Goal: Check status: Check status

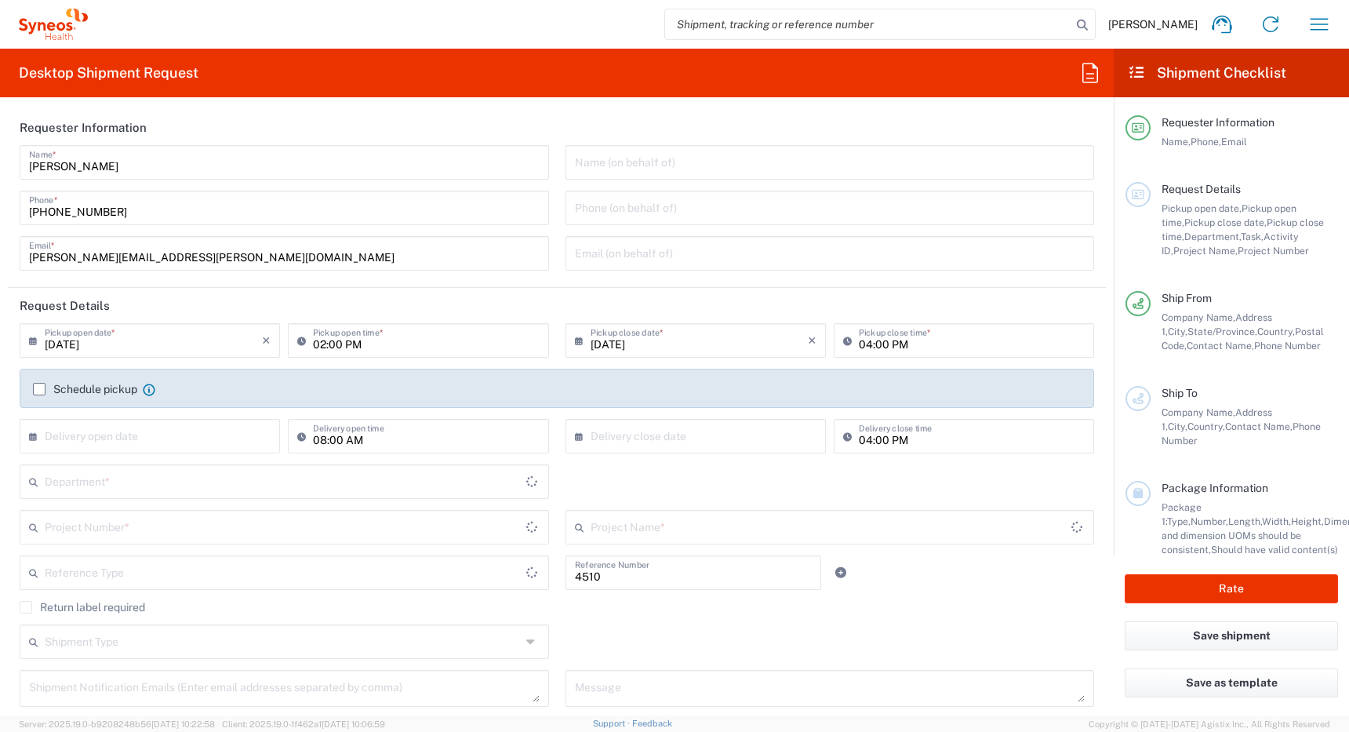
type input "Department"
type input "[GEOGRAPHIC_DATA]"
type input "Syneos Health Canada LP- [GEOGRAPHIC_DATA]"
click at [1318, 27] on icon "button" at bounding box center [1319, 24] width 25 height 25
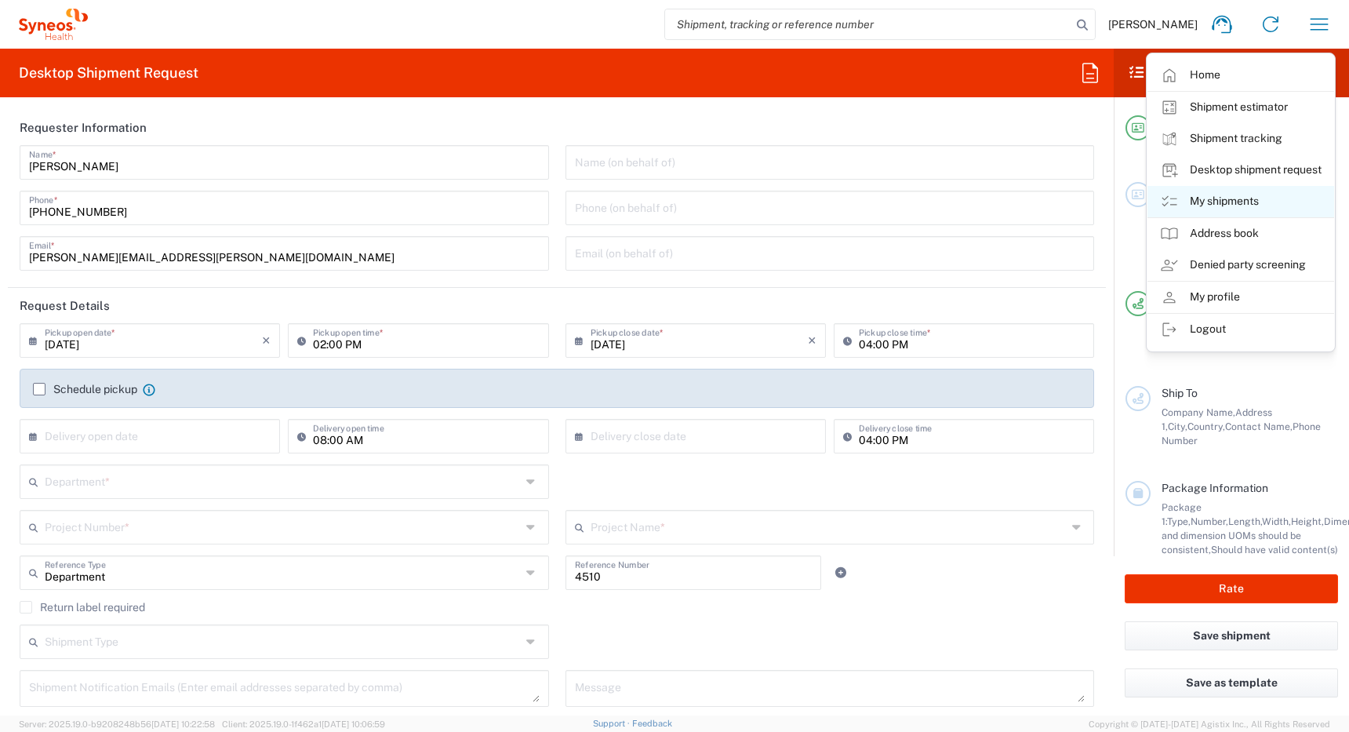
click at [1227, 205] on link "My shipments" at bounding box center [1240, 201] width 187 height 31
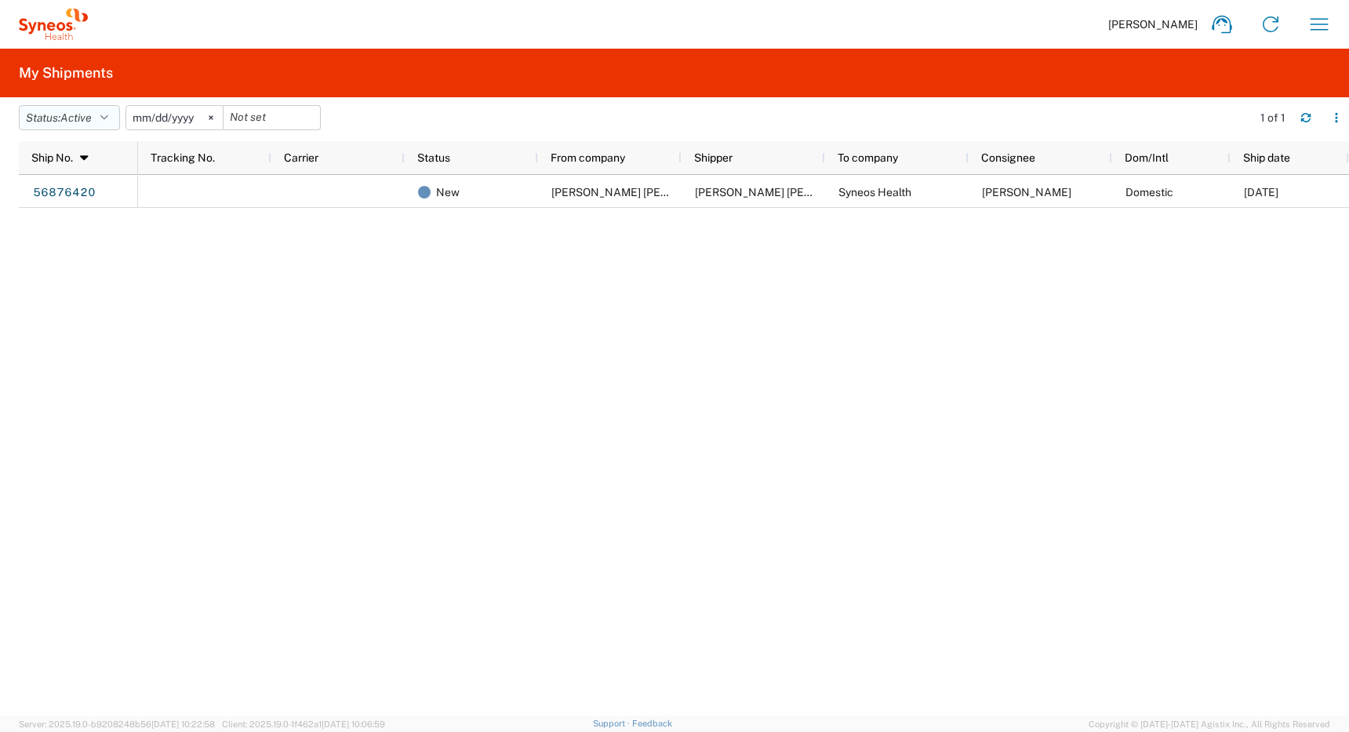
click at [76, 112] on span "Active" at bounding box center [75, 117] width 31 height 13
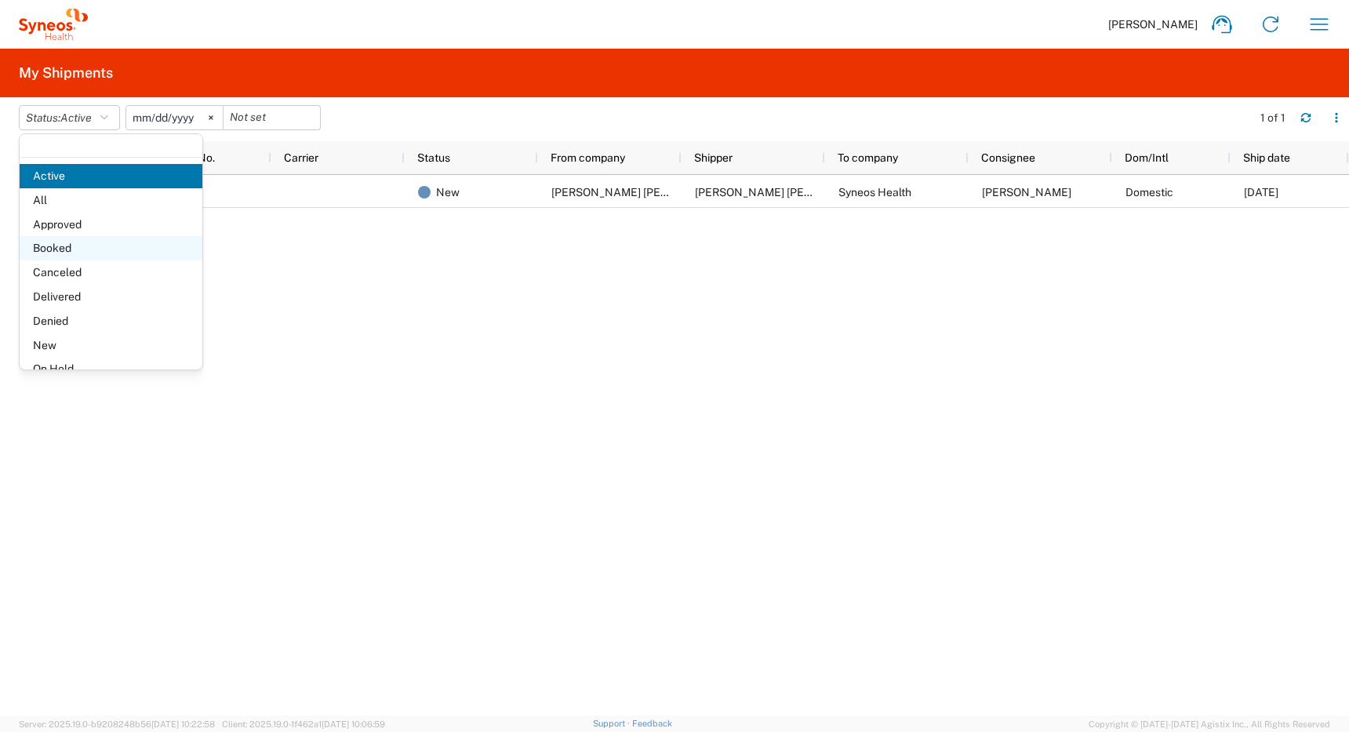
click at [53, 248] on span "Booked" at bounding box center [111, 248] width 183 height 24
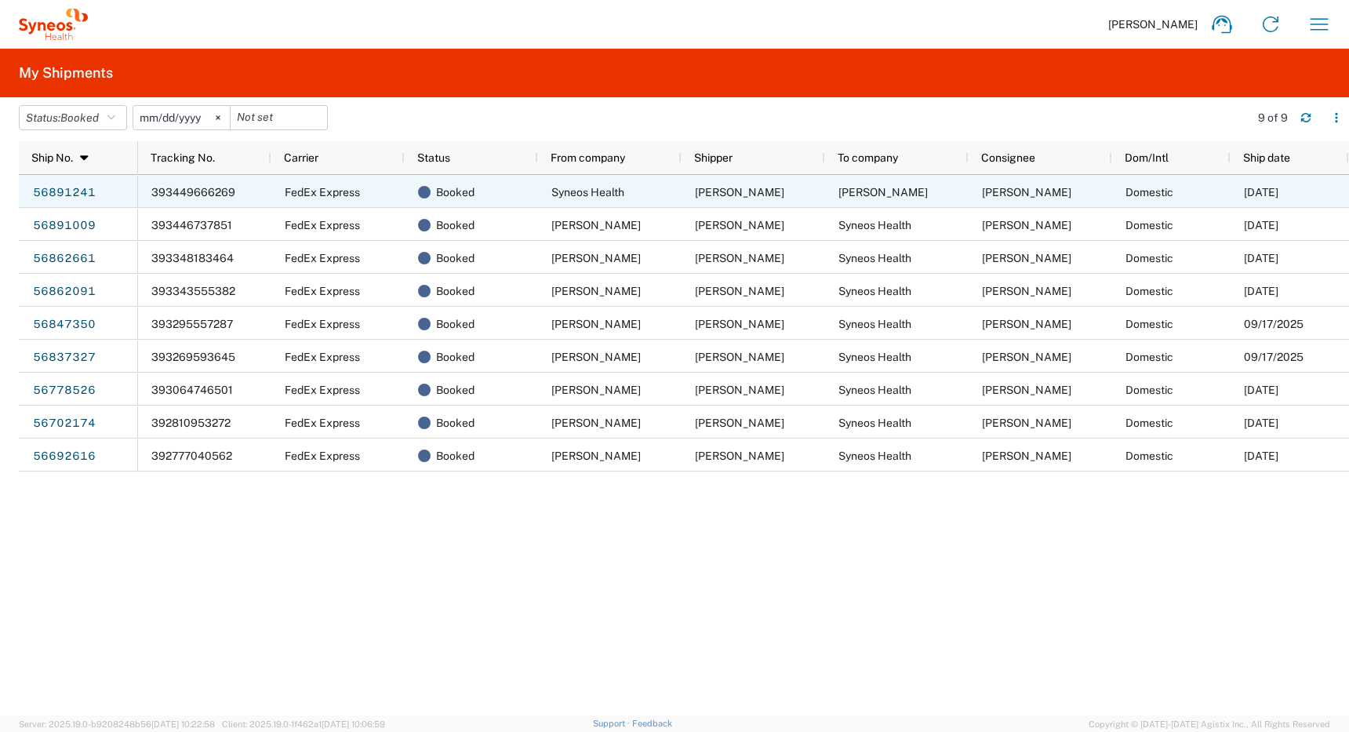
click at [192, 191] on span "393449666269" at bounding box center [193, 192] width 84 height 13
